Goal: Information Seeking & Learning: Learn about a topic

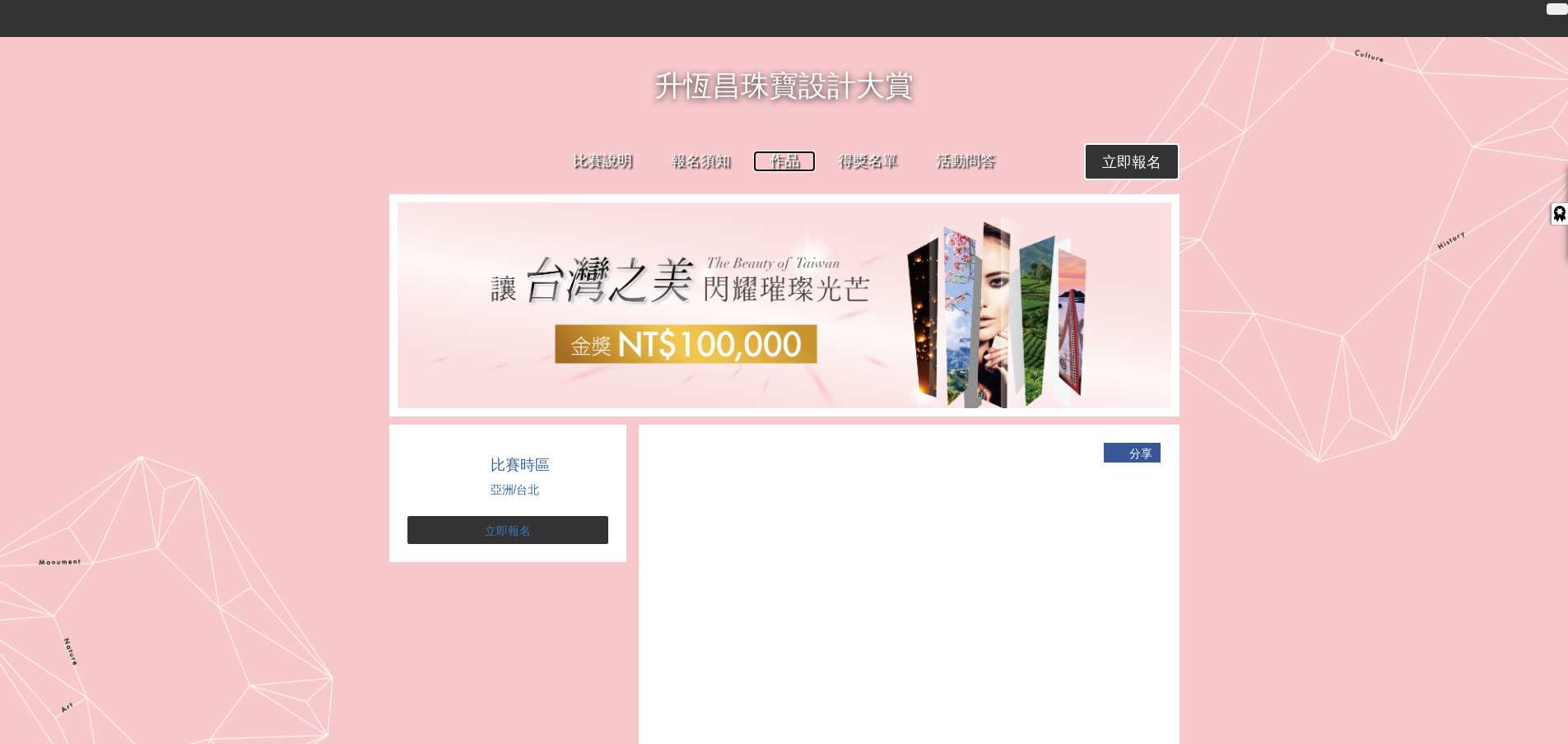
click at [794, 152] on font "作品" at bounding box center [784, 161] width 30 height 17
click at [863, 161] on link "得獎名單" at bounding box center [861, 161] width 94 height 23
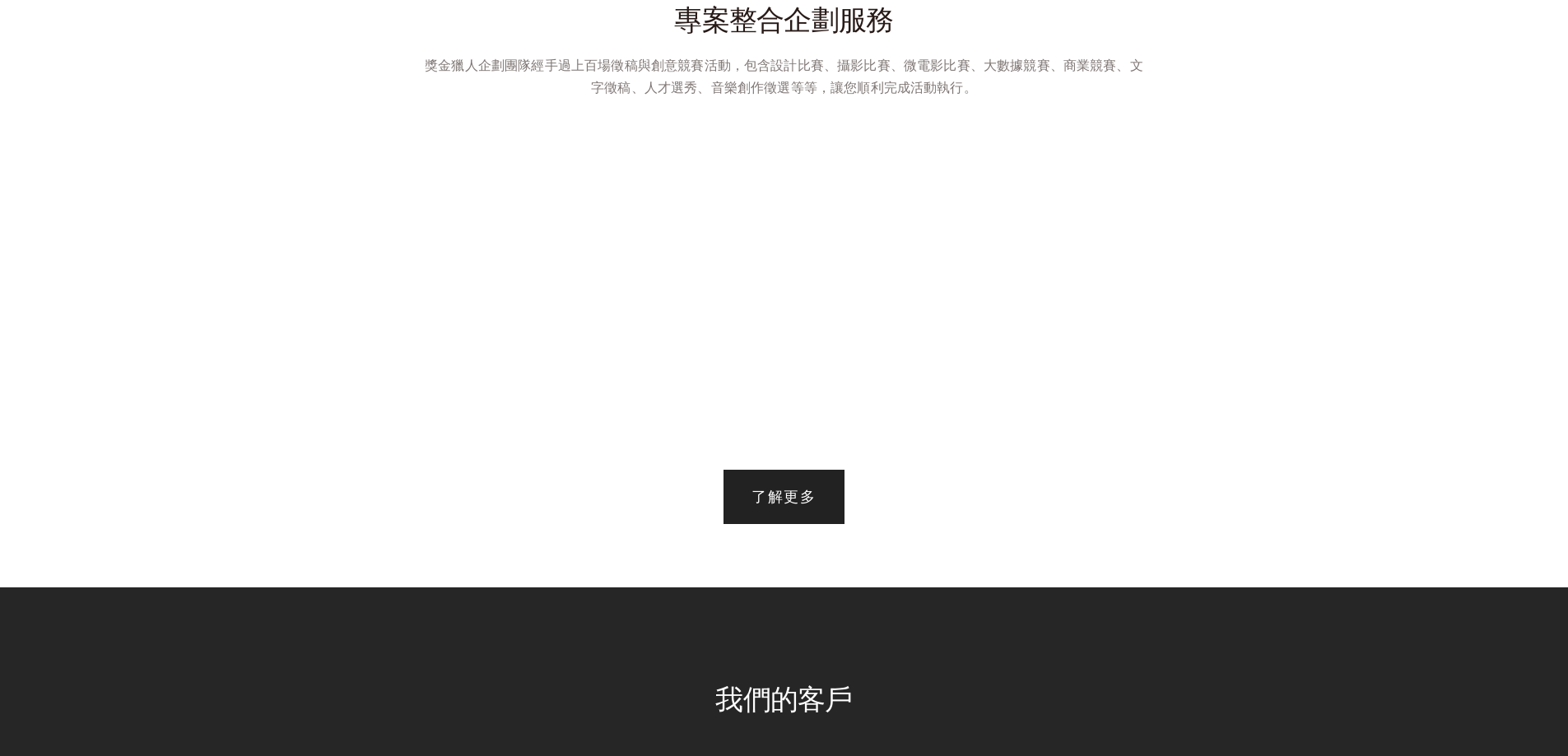
scroll to position [2798, 0]
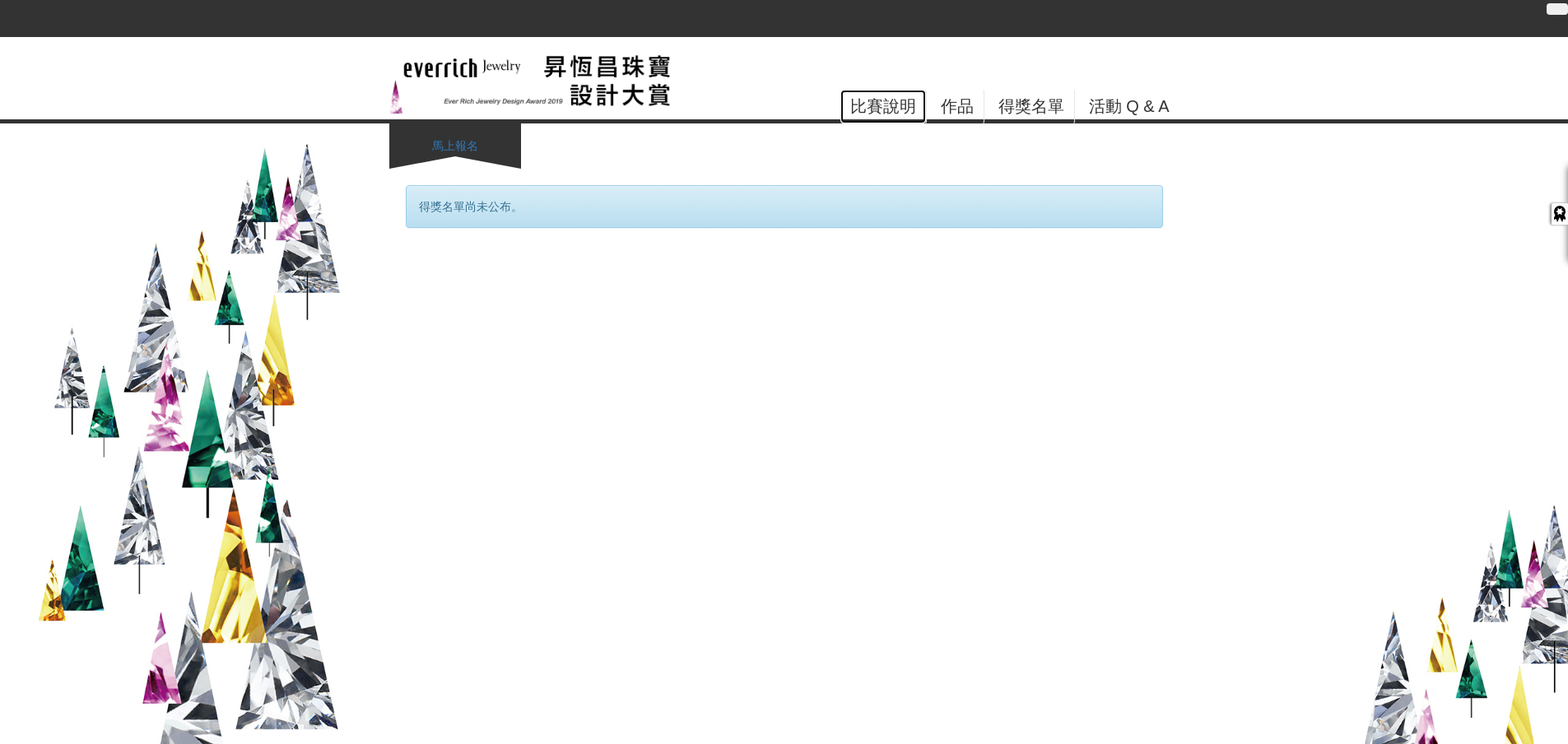
click at [873, 104] on link "比賽說明" at bounding box center [882, 106] width 87 height 35
